Goal: Task Accomplishment & Management: Use online tool/utility

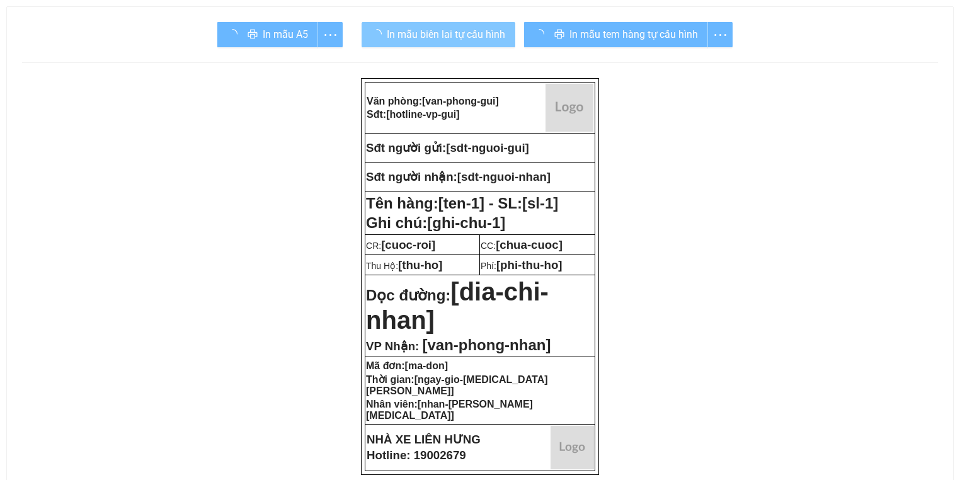
click at [440, 40] on span "In mẫu biên lai tự cấu hình" at bounding box center [446, 34] width 118 height 16
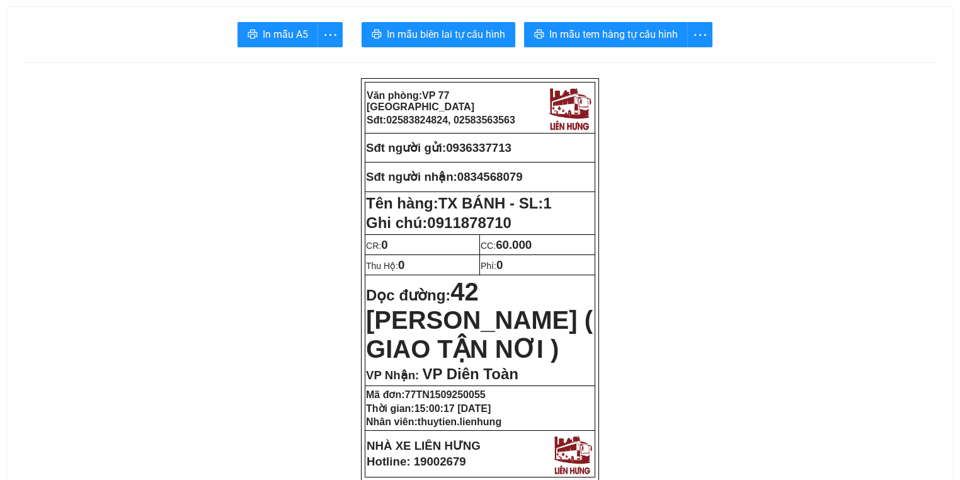
click at [649, 33] on span "In mẫu tem hàng tự cấu hình" at bounding box center [613, 34] width 129 height 16
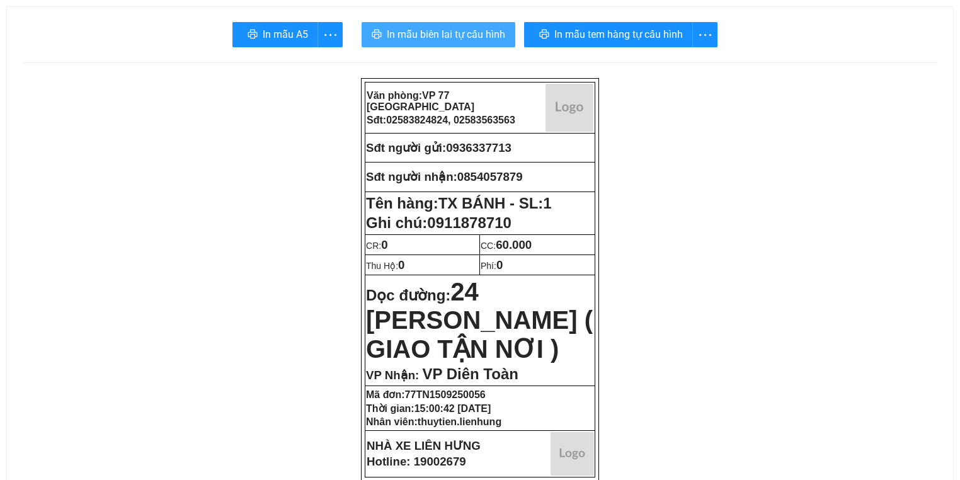
click at [408, 40] on span "In mẫu biên lai tự cấu hình" at bounding box center [446, 34] width 118 height 16
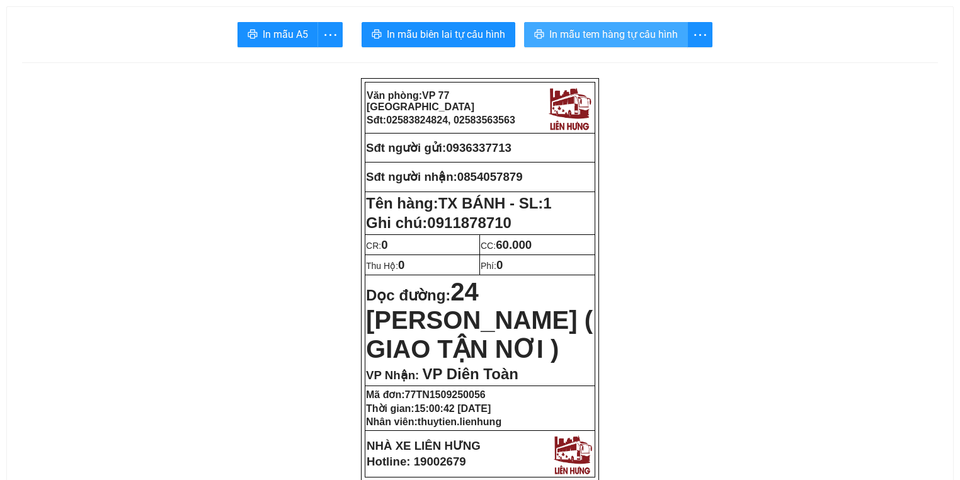
click at [636, 25] on button "In mẫu tem hàng tự cấu hình" at bounding box center [606, 34] width 164 height 25
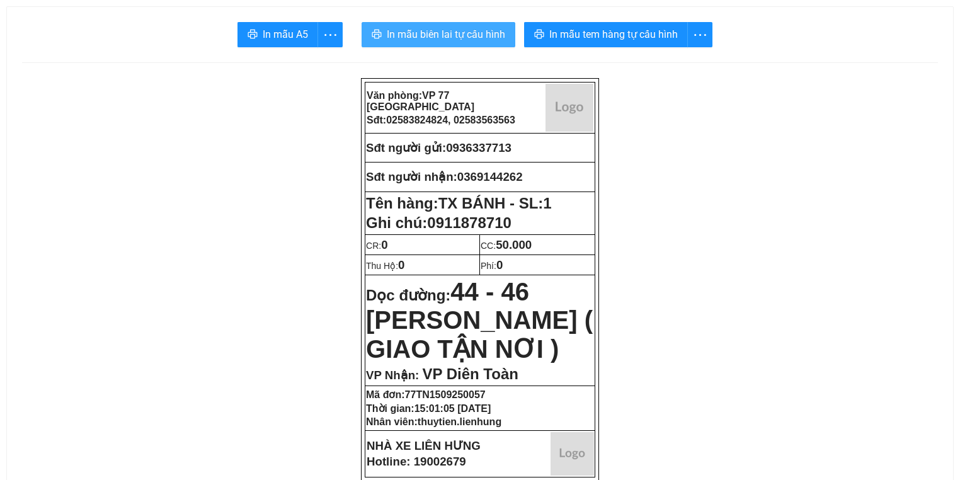
click at [418, 40] on span "In mẫu biên lai tự cấu hình" at bounding box center [446, 34] width 118 height 16
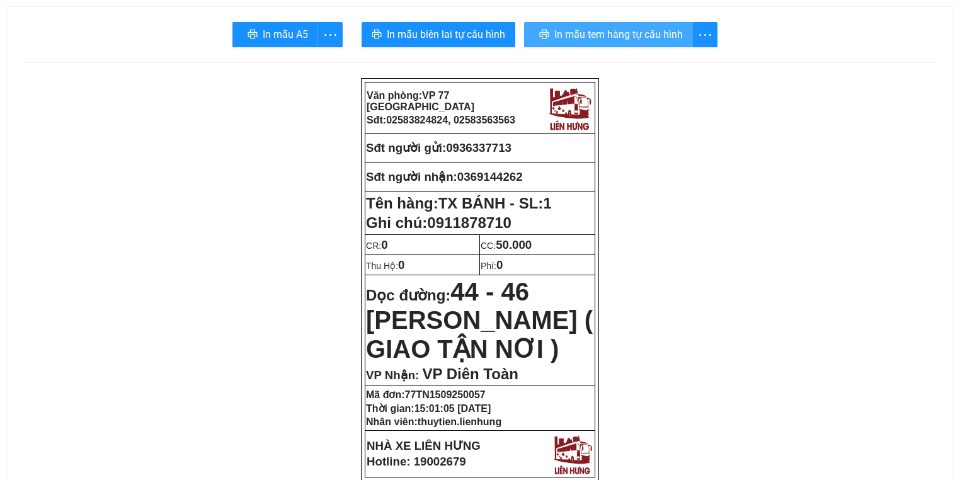
click at [566, 29] on span "In mẫu tem hàng tự cấu hình" at bounding box center [618, 34] width 129 height 16
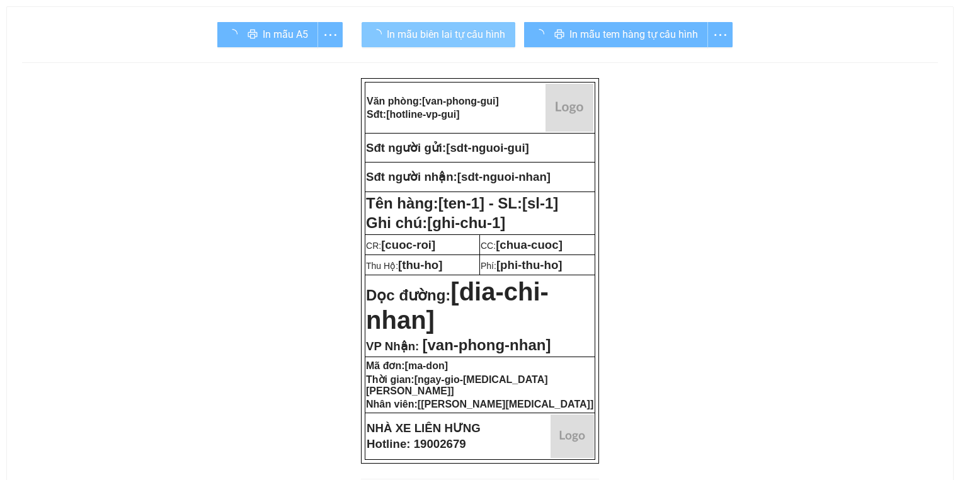
click at [394, 25] on button "In mẫu biên lai tự cấu hình" at bounding box center [439, 34] width 154 height 25
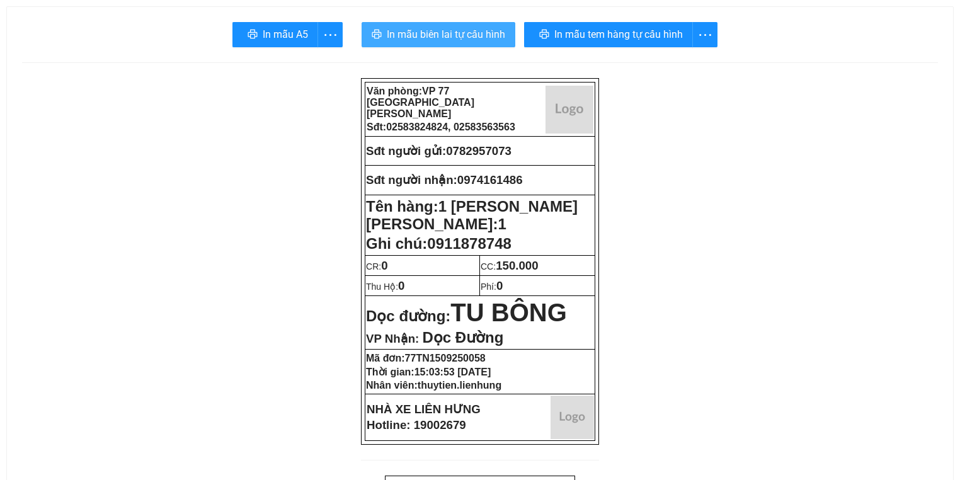
click at [397, 31] on span "In mẫu biên lai tự cấu hình" at bounding box center [446, 34] width 118 height 16
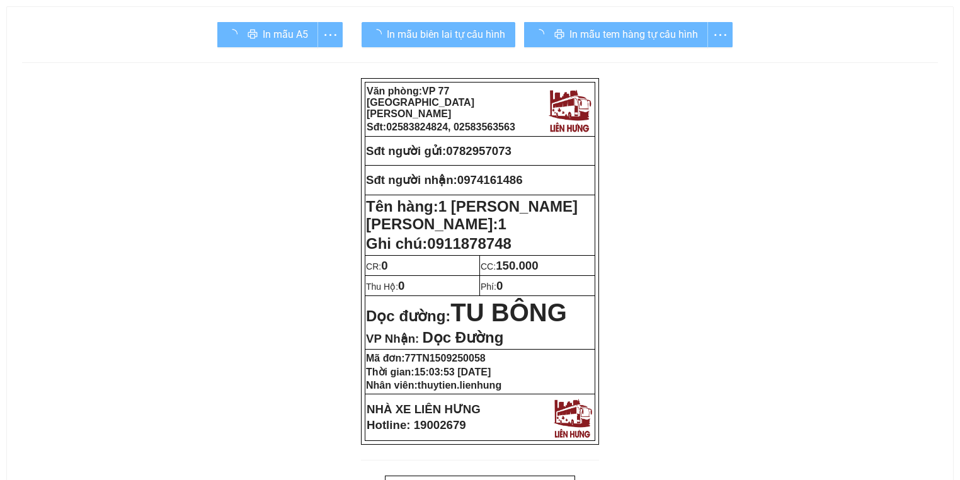
click at [645, 22] on div "In mẫu tem hàng tự cấu hình" at bounding box center [628, 34] width 209 height 25
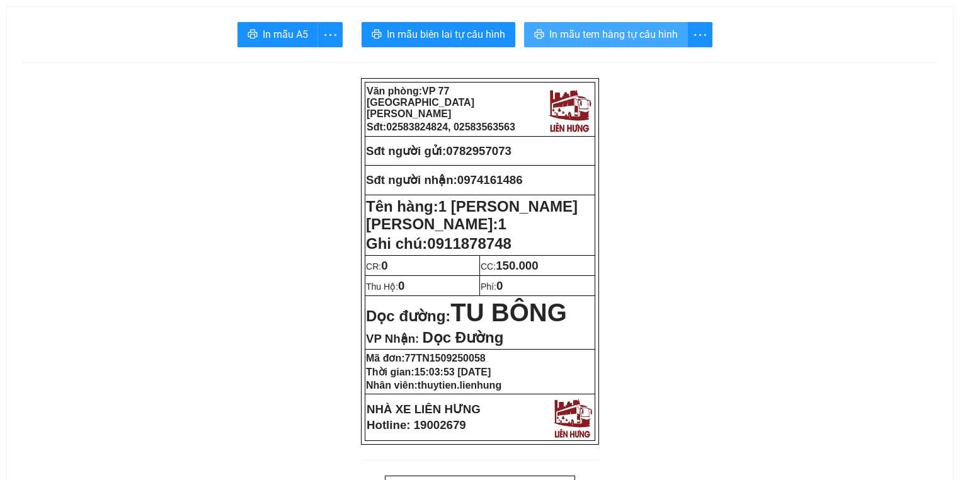
click at [644, 23] on button "In mẫu tem hàng tự cấu hình" at bounding box center [606, 34] width 164 height 25
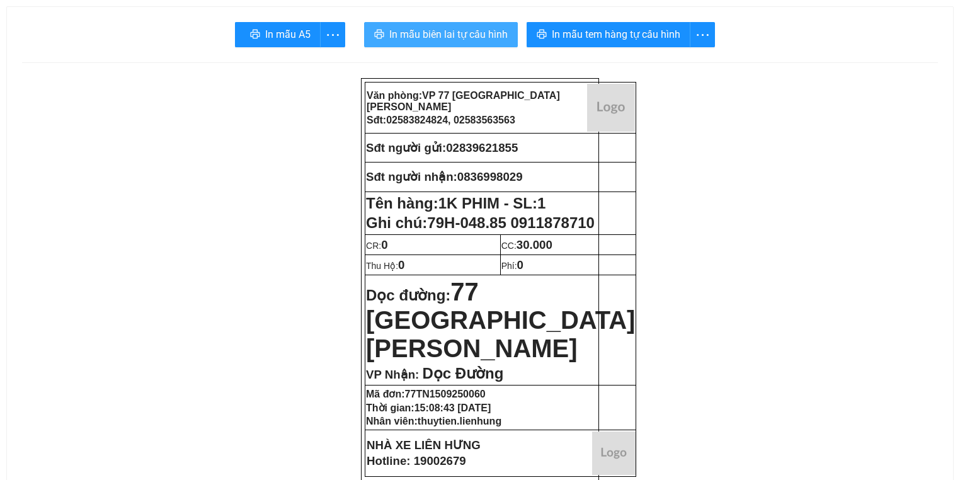
click at [454, 38] on span "In mẫu biên lai tự cấu hình" at bounding box center [448, 34] width 118 height 16
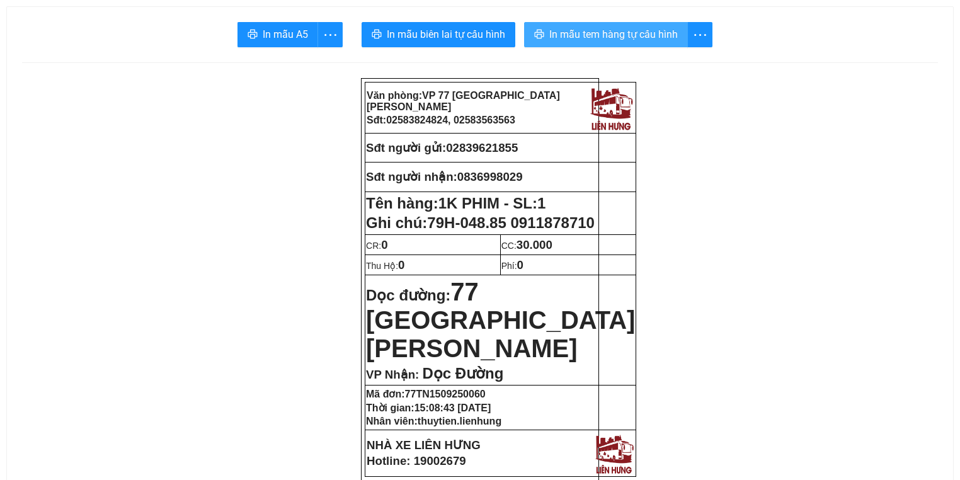
click at [580, 30] on span "In mẫu tem hàng tự cấu hình" at bounding box center [613, 34] width 129 height 16
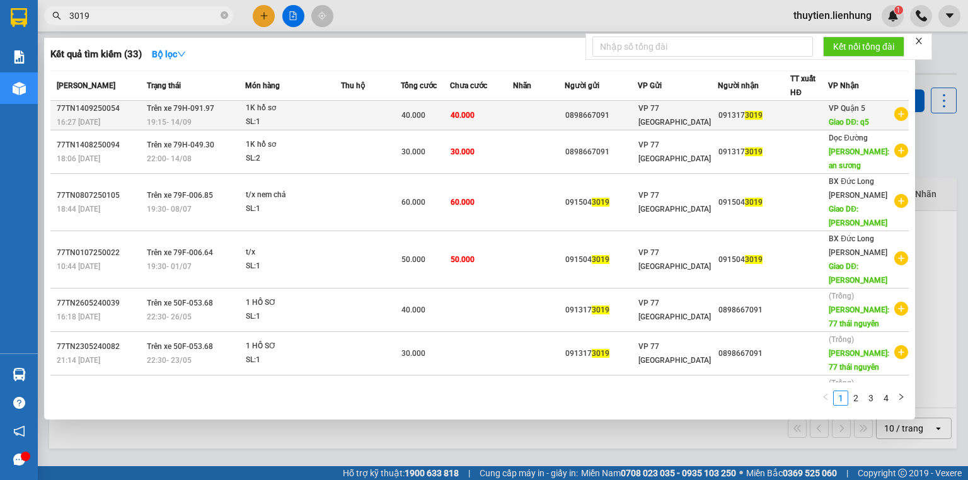
type input "3019"
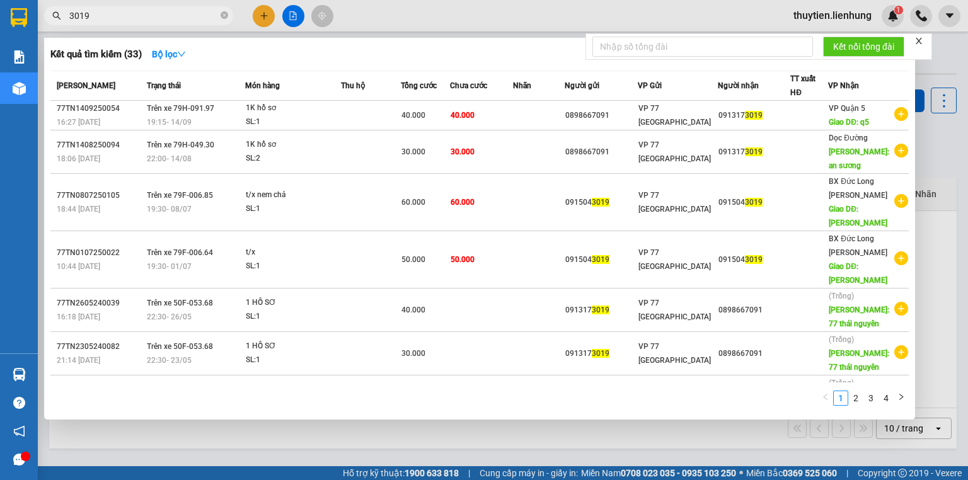
click at [365, 117] on td at bounding box center [371, 116] width 60 height 30
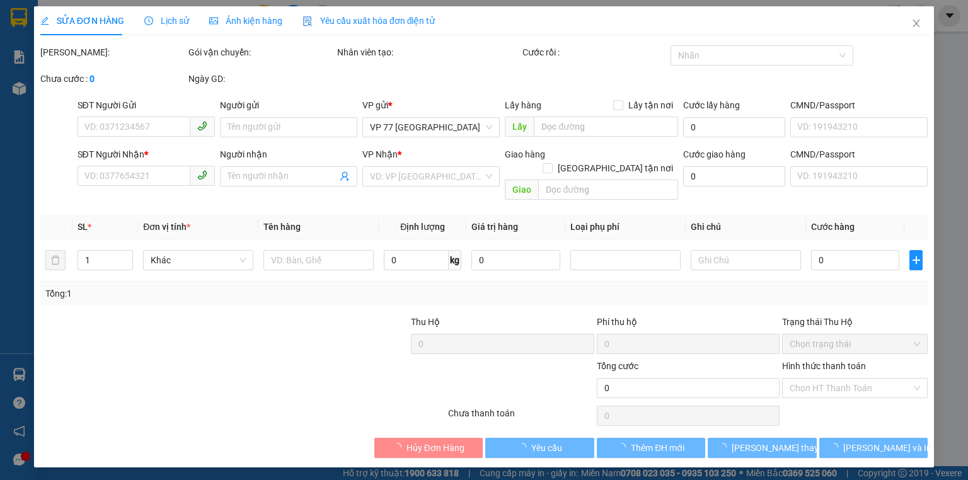
type input "0898667091"
type input "0913173019"
type input "q5"
type input "40.000"
click at [820, 371] on label "Hình thức thanh toán" at bounding box center [824, 366] width 84 height 10
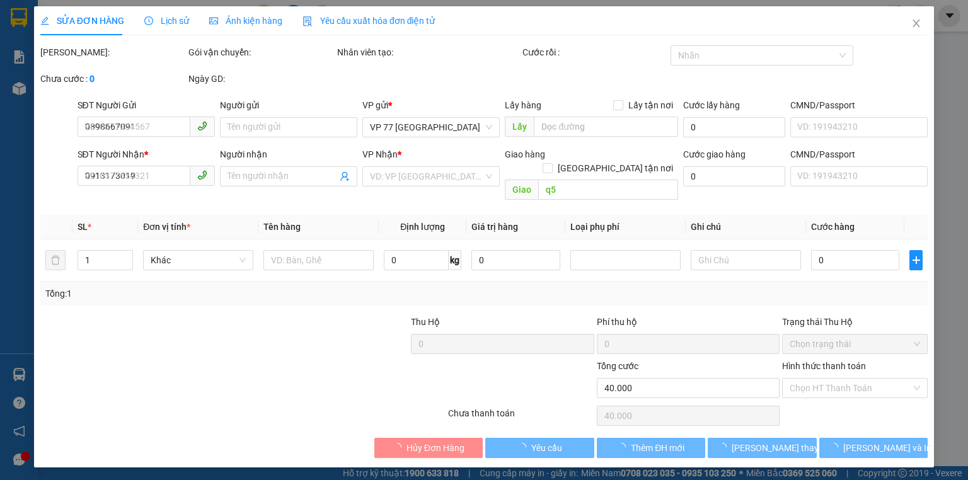
click at [820, 379] on input "Hình thức thanh toán" at bounding box center [850, 388] width 122 height 19
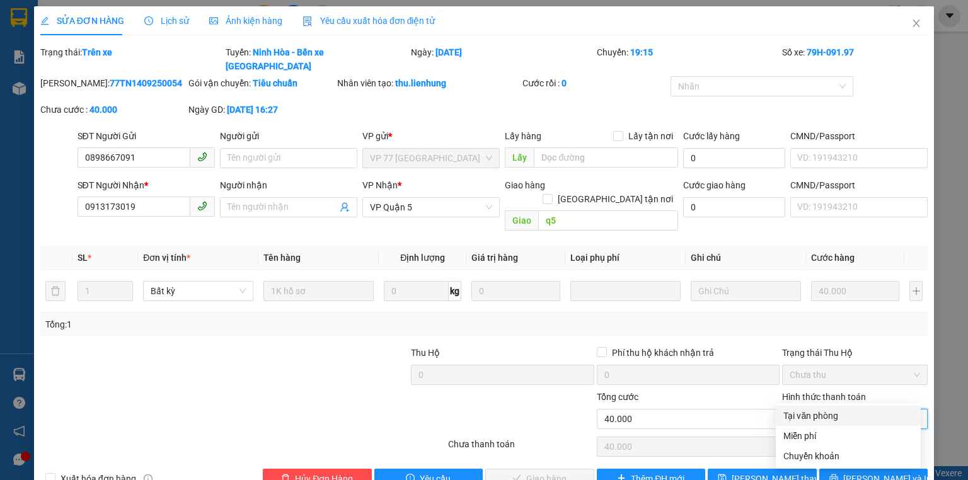
click at [827, 409] on div "Tại văn phòng" at bounding box center [848, 416] width 130 height 14
type input "0"
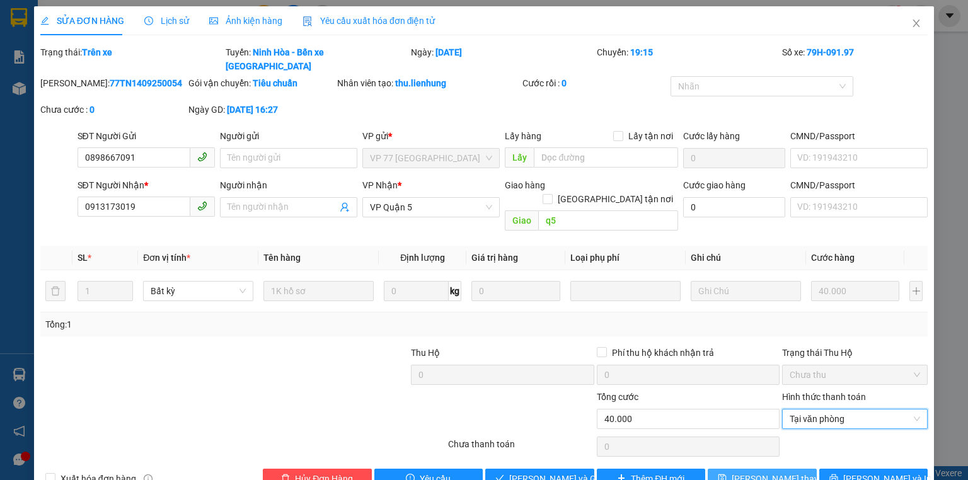
click at [763, 472] on span "Lưu thay đổi" at bounding box center [781, 479] width 101 height 14
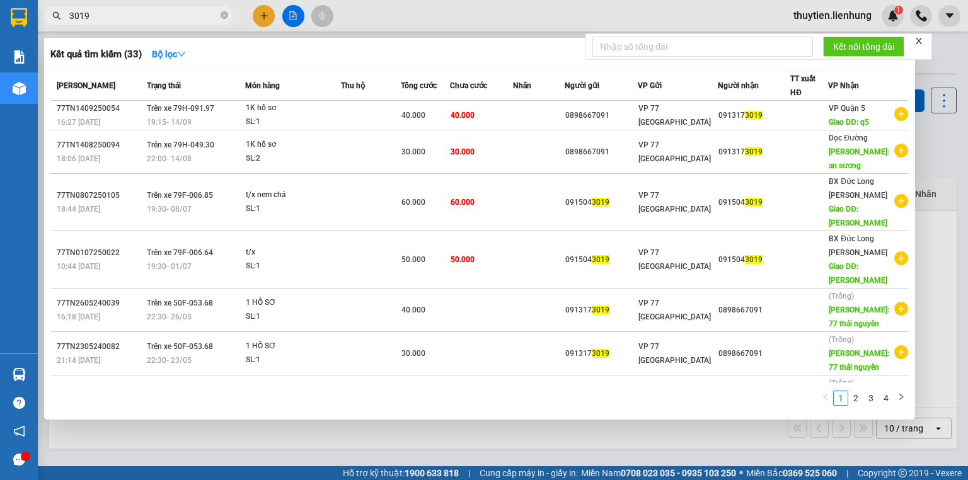
drag, startPoint x: 149, startPoint y: 16, endPoint x: 0, endPoint y: 40, distance: 150.6
click at [0, 42] on section "Kết quả tìm kiếm ( 33 ) Bộ lọc Mã ĐH Trạng thái Món hàng Thu hộ Tổng cước Chưa …" at bounding box center [484, 240] width 968 height 480
paste input "0914585383"
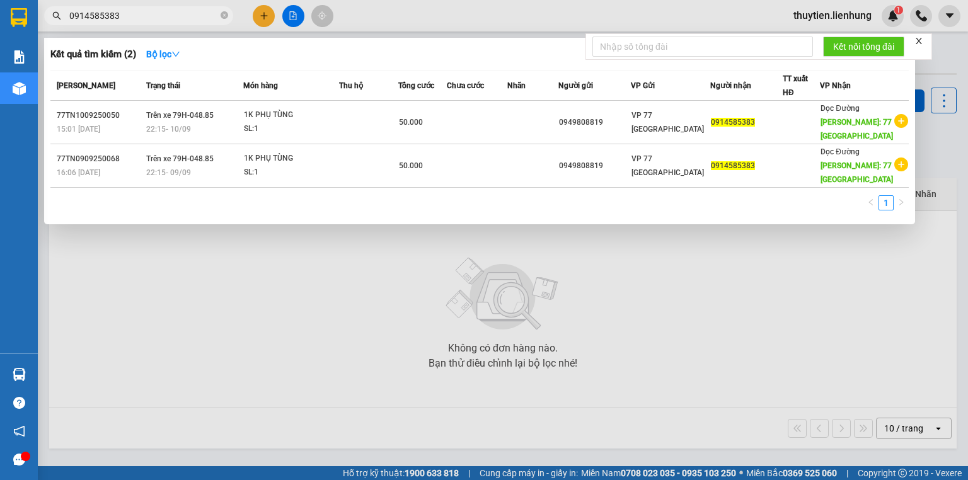
type input "0914585383"
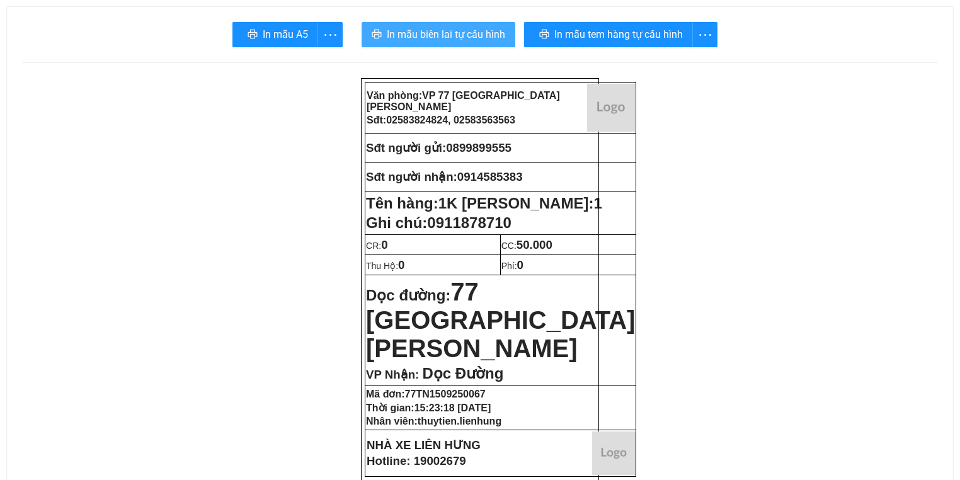
click at [442, 35] on span "In mẫu biên lai tự cấu hình" at bounding box center [446, 34] width 118 height 16
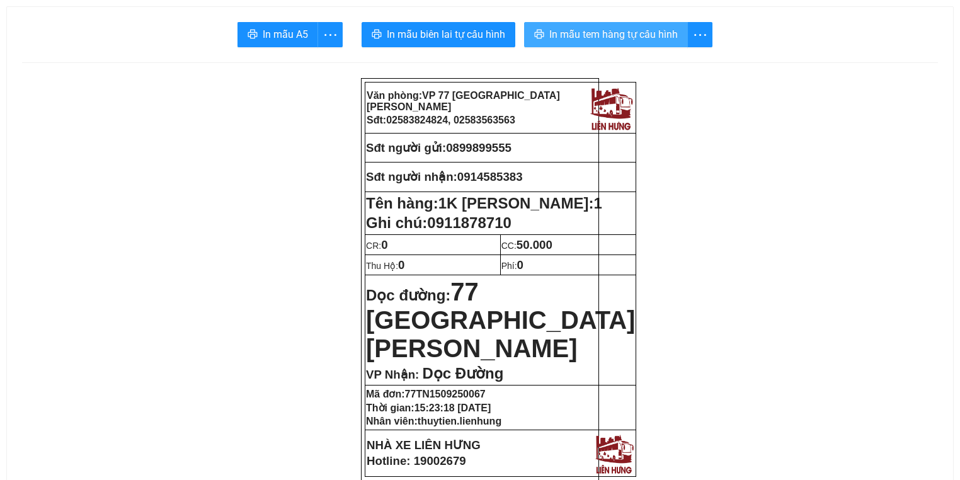
click at [628, 43] on button "In mẫu tem hàng tự cấu hình" at bounding box center [606, 34] width 164 height 25
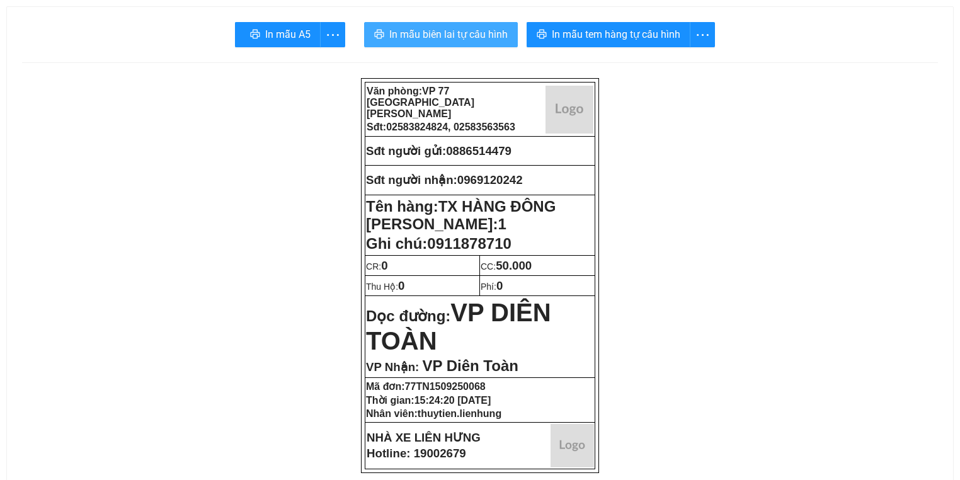
click at [411, 34] on span "In mẫu biên lai tự cấu hình" at bounding box center [448, 34] width 118 height 16
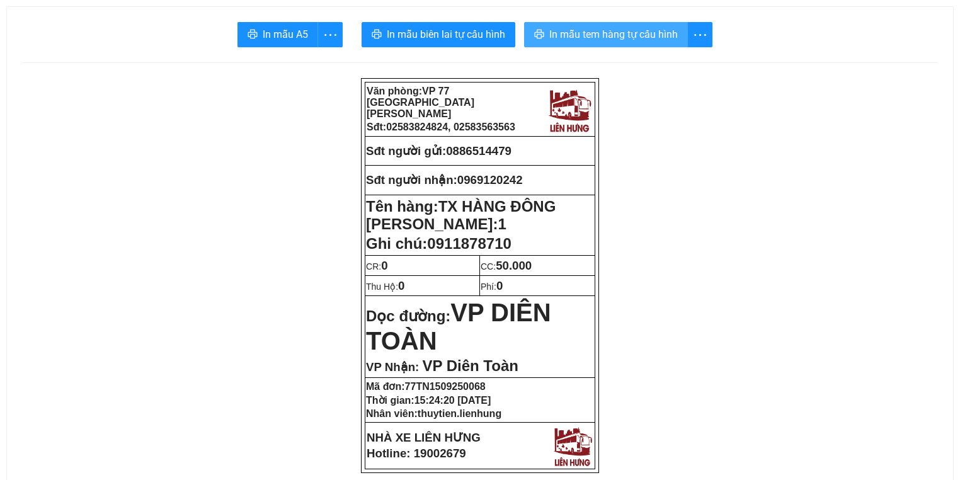
click at [566, 45] on button "In mẫu tem hàng tự cấu hình" at bounding box center [606, 34] width 164 height 25
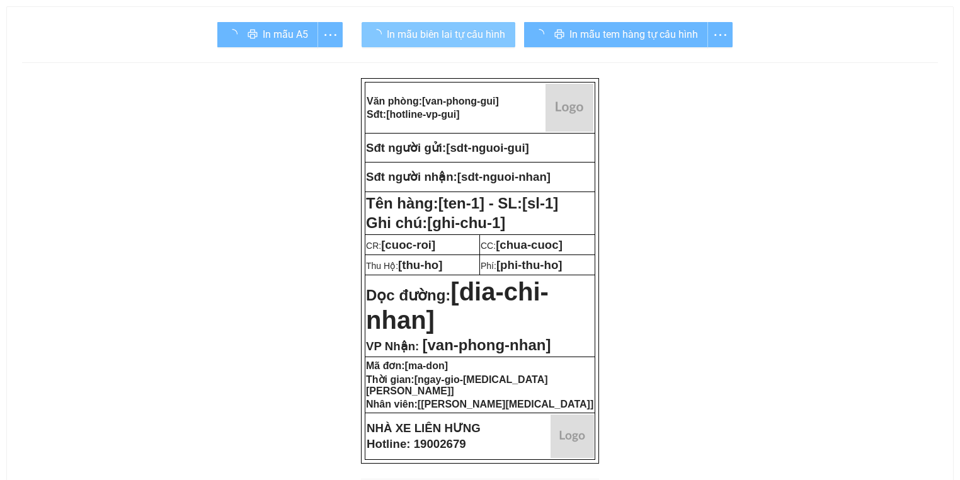
click at [410, 35] on span "In mẫu biên lai tự cấu hình" at bounding box center [446, 34] width 118 height 16
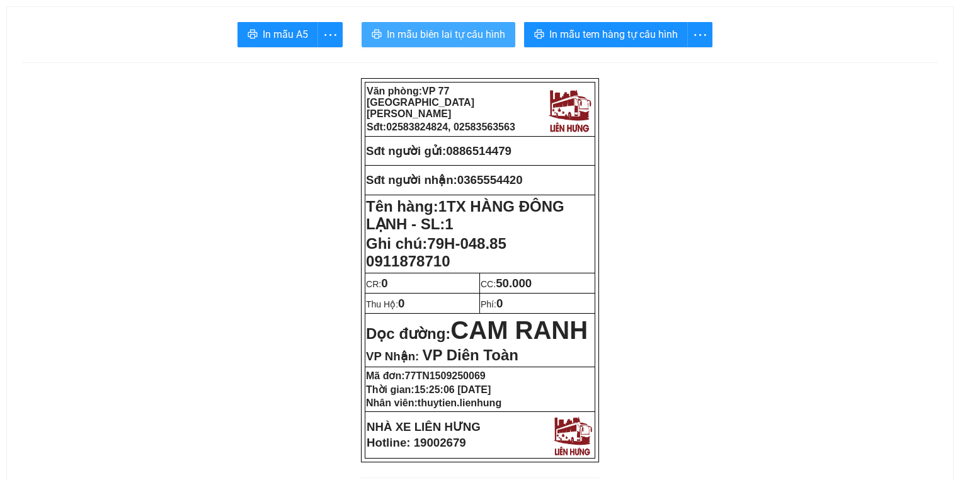
click at [410, 35] on span "In mẫu biên lai tự cấu hình" at bounding box center [446, 34] width 118 height 16
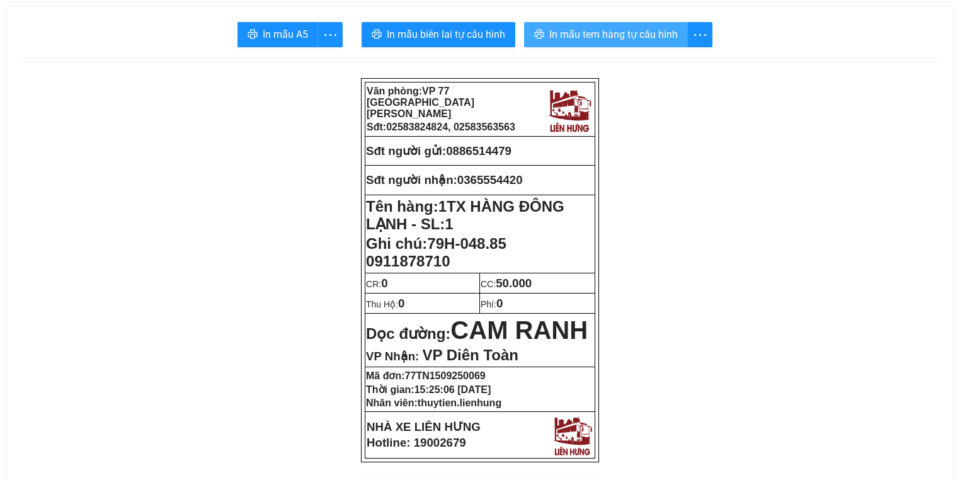
click at [623, 39] on span "In mẫu tem hàng tự cấu hình" at bounding box center [613, 34] width 129 height 16
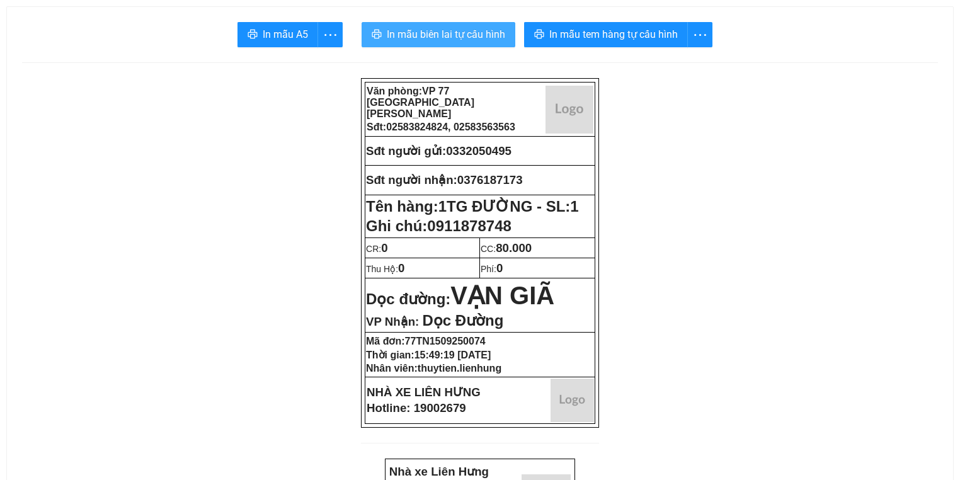
click at [473, 25] on button "In mẫu biên lai tự cấu hình" at bounding box center [439, 34] width 154 height 25
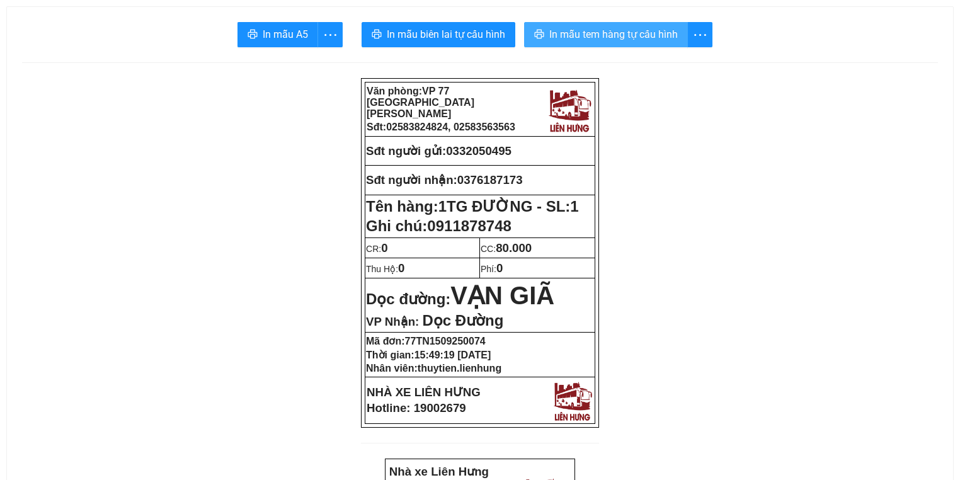
click at [684, 33] on button "In mẫu tem hàng tự cấu hình" at bounding box center [606, 34] width 164 height 25
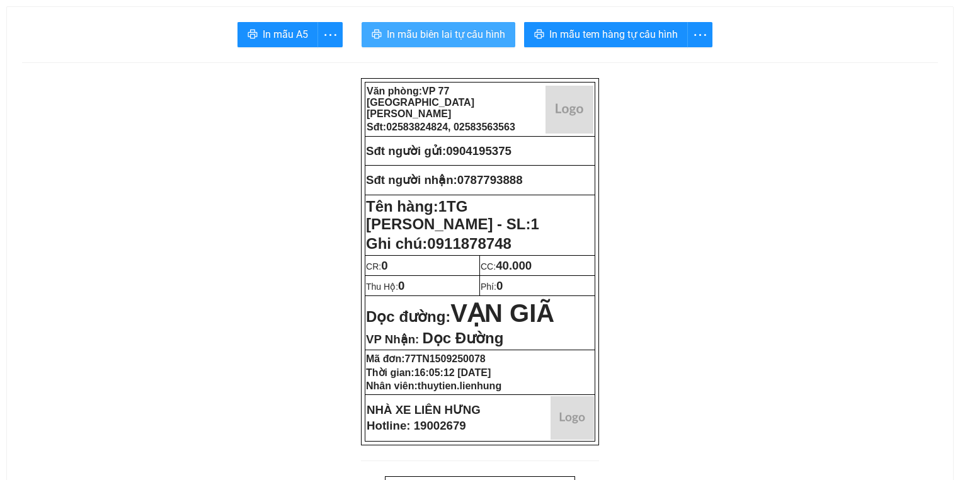
click at [428, 40] on span "In mẫu biên lai tự cấu hình" at bounding box center [446, 34] width 118 height 16
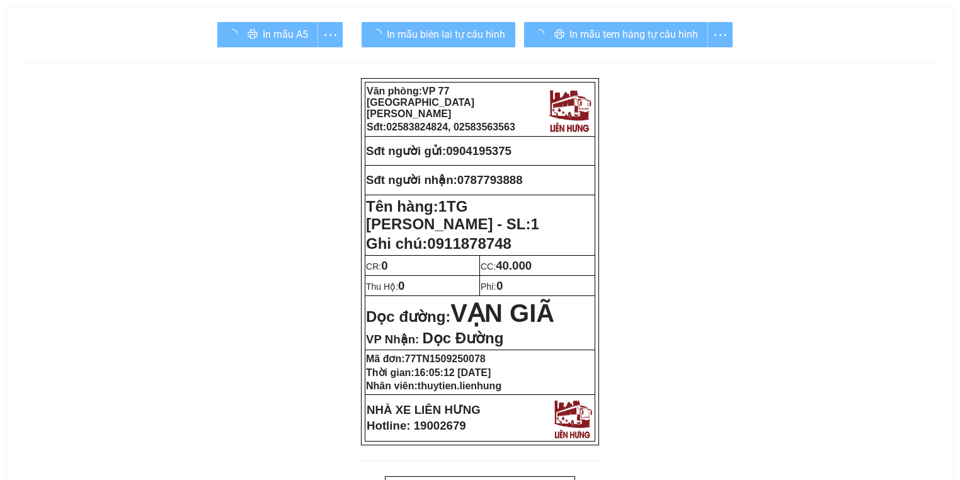
click at [575, 42] on div "In mẫu tem hàng tự cấu hình" at bounding box center [628, 34] width 209 height 25
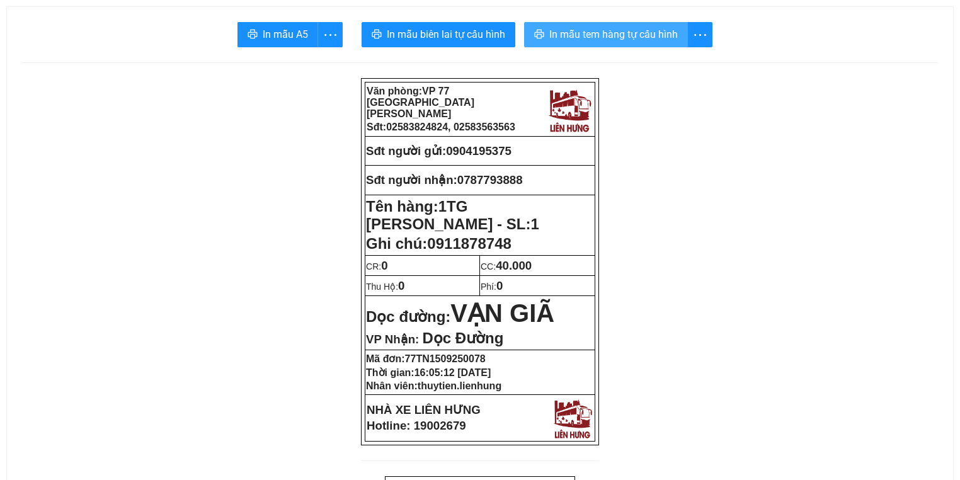
click at [623, 37] on span "In mẫu tem hàng tự cấu hình" at bounding box center [613, 34] width 129 height 16
